Goal: Task Accomplishment & Management: Use online tool/utility

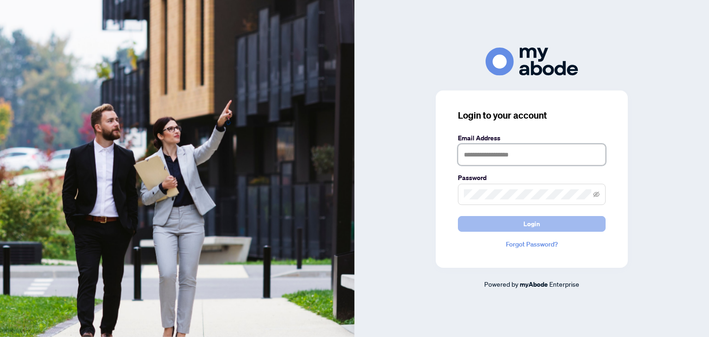
type input "**********"
click at [525, 226] on span "Login" at bounding box center [532, 224] width 17 height 15
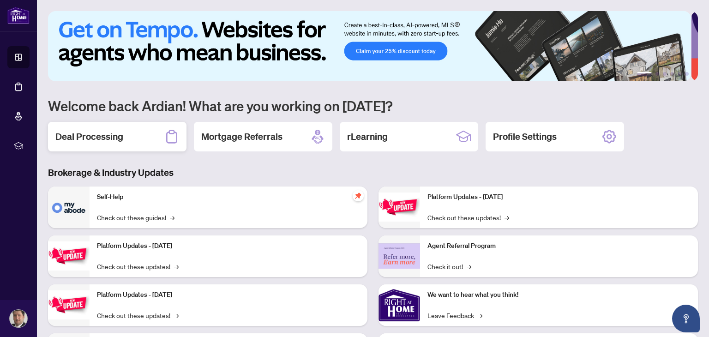
click at [95, 133] on h2 "Deal Processing" at bounding box center [89, 136] width 68 height 13
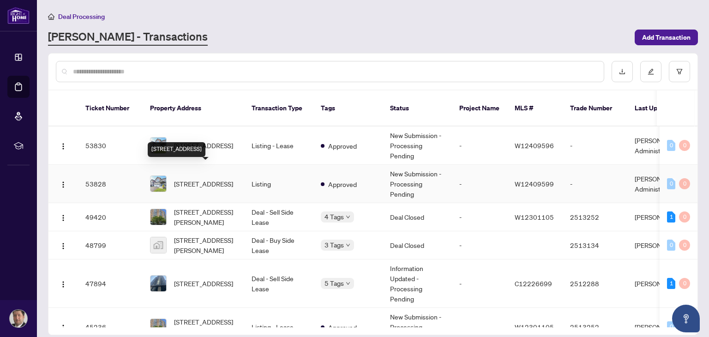
click at [219, 179] on span "[STREET_ADDRESS]" at bounding box center [203, 184] width 59 height 10
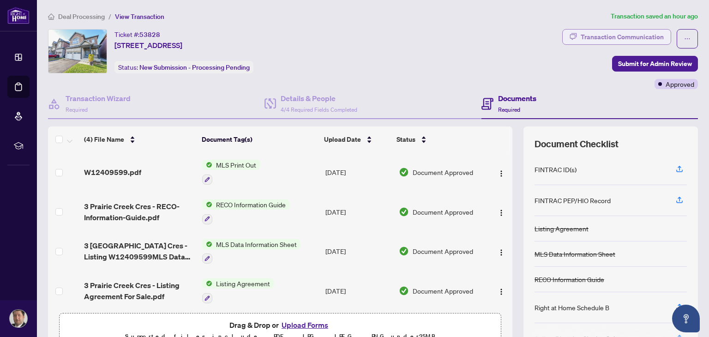
click at [619, 40] on div "Transaction Communication" at bounding box center [622, 37] width 83 height 15
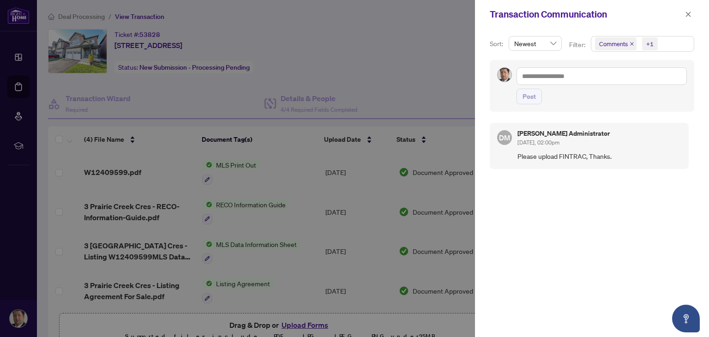
click at [405, 76] on div at bounding box center [354, 168] width 709 height 337
click at [688, 11] on span "button" at bounding box center [688, 14] width 6 height 15
